Goal: Information Seeking & Learning: Learn about a topic

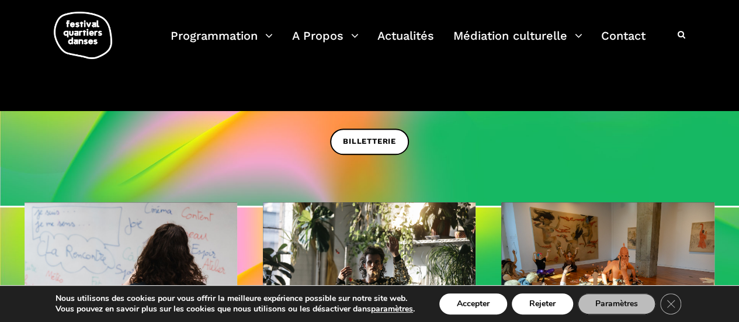
scroll to position [169, 0]
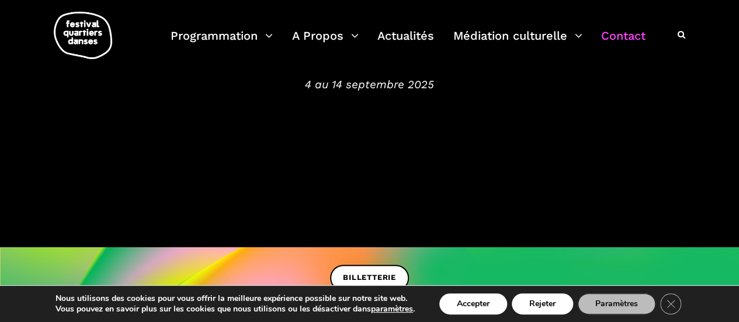
click at [621, 39] on link "Contact" at bounding box center [623, 43] width 44 height 34
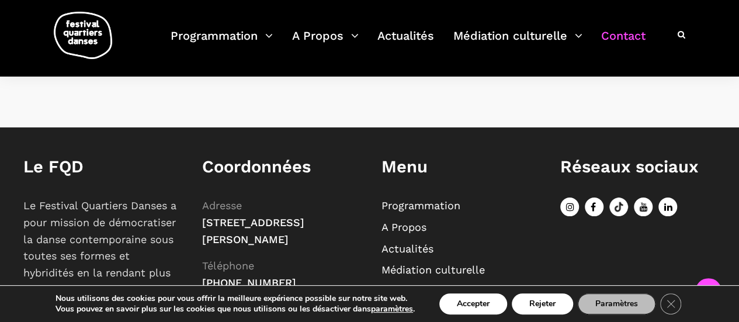
scroll to position [788, 0]
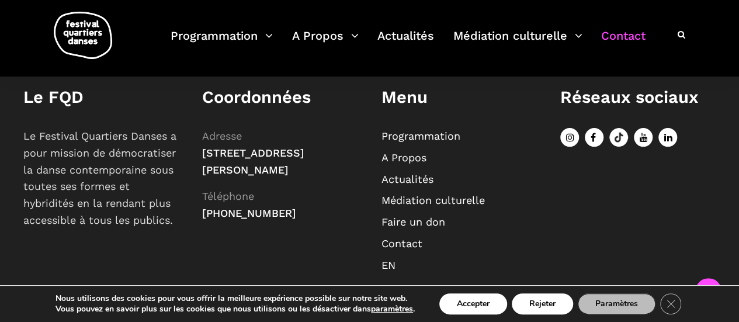
click at [445, 194] on link "Médiation culturelle" at bounding box center [433, 200] width 103 height 12
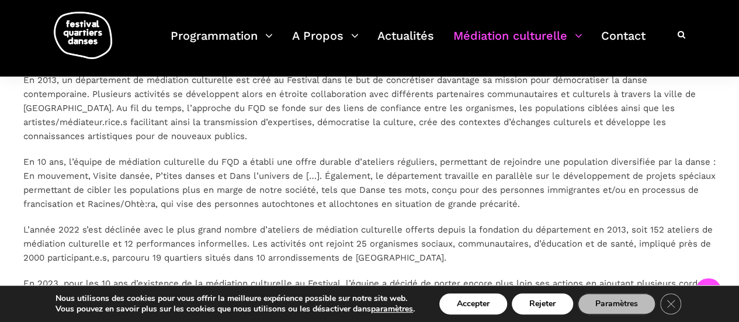
scroll to position [292, 0]
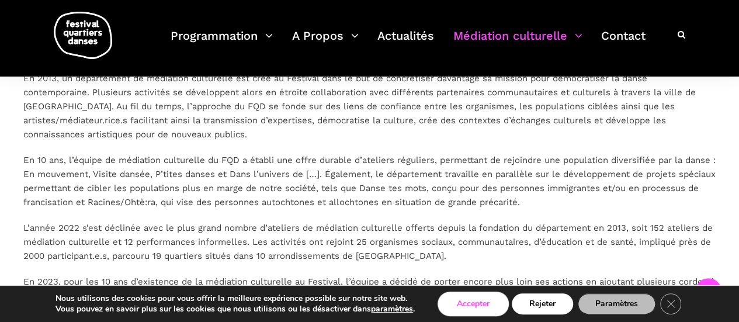
click at [491, 314] on button "Accepter" at bounding box center [473, 303] width 68 height 21
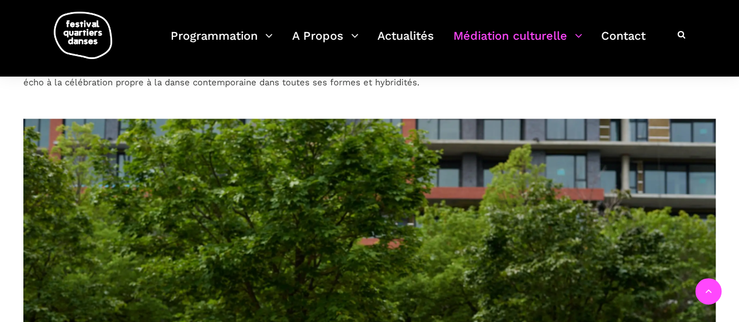
scroll to position [610, 0]
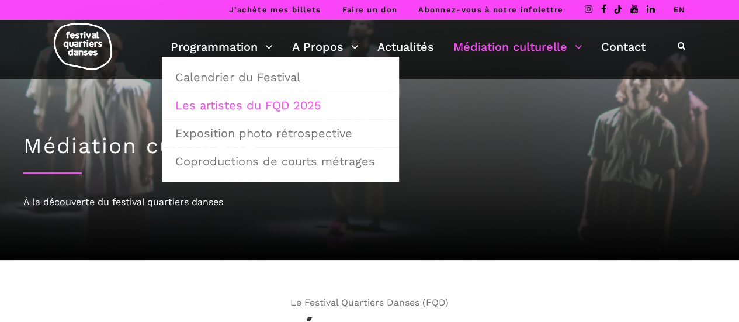
click at [276, 103] on link "Les artistes du FQD 2025" at bounding box center [280, 105] width 224 height 27
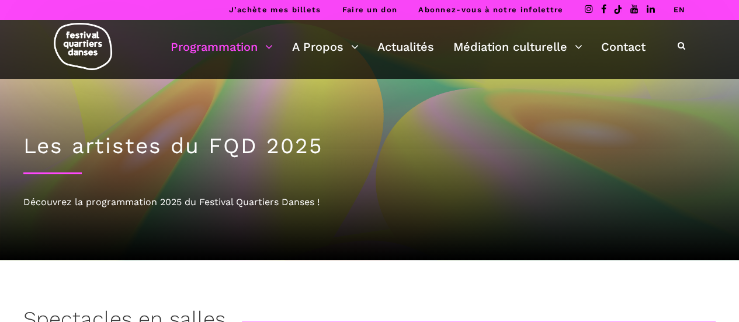
click at [98, 60] on img at bounding box center [83, 46] width 58 height 47
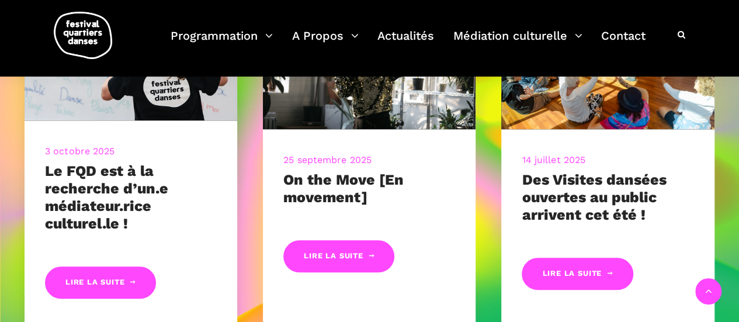
scroll to position [519, 0]
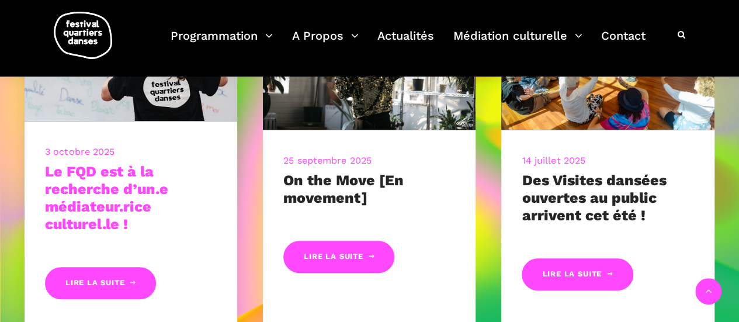
click at [119, 193] on link "Le FQD est à la recherche d’un.e médiateur.rice culturel.le !" at bounding box center [106, 198] width 123 height 70
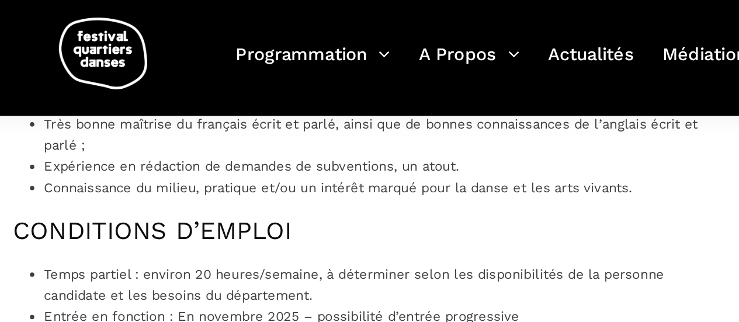
scroll to position [1136, 0]
